Goal: Information Seeking & Learning: Learn about a topic

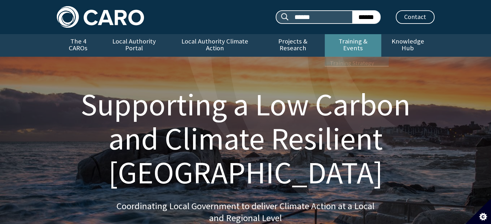
click at [361, 39] on link "Training & Events" at bounding box center [353, 45] width 56 height 23
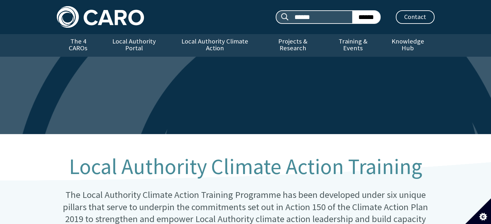
click at [351, 43] on link "Training & Events" at bounding box center [353, 45] width 56 height 23
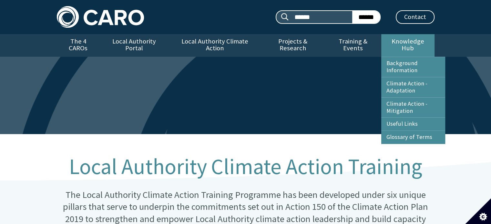
click at [403, 42] on link "Knowledge Hub" at bounding box center [407, 45] width 53 height 23
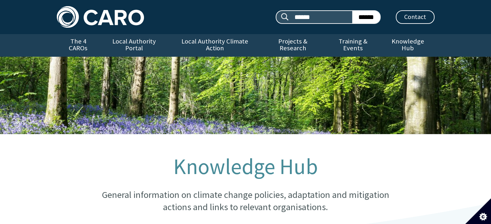
click at [403, 42] on link "Knowledge Hub" at bounding box center [407, 45] width 53 height 23
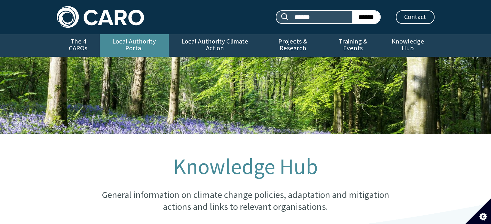
click at [143, 44] on link "Local Authority Portal" at bounding box center [134, 45] width 69 height 23
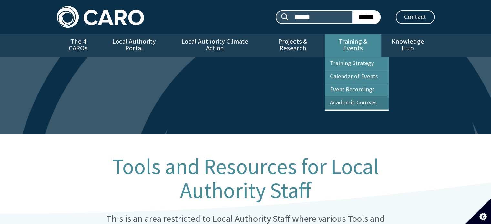
click at [345, 97] on link "Academic Courses" at bounding box center [357, 103] width 64 height 13
